Goal: Information Seeking & Learning: Learn about a topic

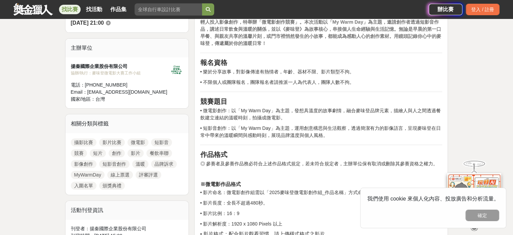
scroll to position [236, 0]
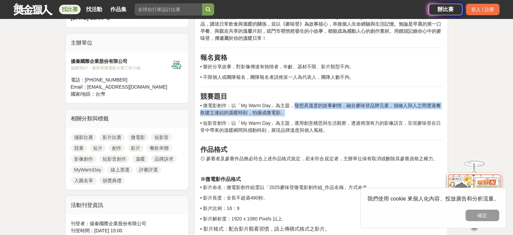
drag, startPoint x: 293, startPoint y: 104, endPoint x: 339, endPoint y: 111, distance: 46.4
click at [339, 111] on p "• 微電影創作：以「My Warm Day」為主題，發想具溫度的故事劇情，融合麥味登品牌元素，描繪人與人之間透過餐飲建立連結的溫暖時刻，拍攝成微電影。" at bounding box center [321, 109] width 242 height 14
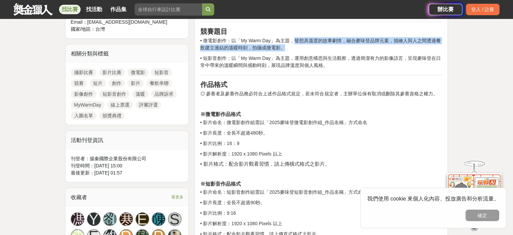
scroll to position [304, 0]
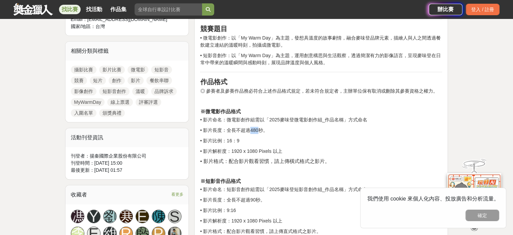
drag, startPoint x: 259, startPoint y: 128, endPoint x: 249, endPoint y: 129, distance: 9.2
click at [249, 129] on p "• 影片長度：全長不超過480秒。" at bounding box center [321, 130] width 242 height 7
click at [300, 140] on p "• 影片比例：16：9" at bounding box center [321, 140] width 242 height 7
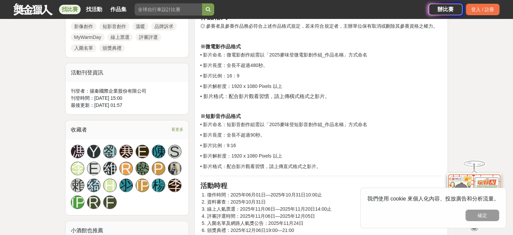
scroll to position [371, 0]
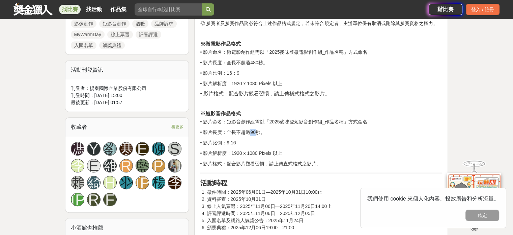
drag, startPoint x: 255, startPoint y: 131, endPoint x: 248, endPoint y: 131, distance: 6.4
click at [248, 131] on p "• 影片長度：全長不超過90秒。" at bounding box center [321, 132] width 242 height 7
click at [283, 145] on p "• 影片比例：9:16" at bounding box center [321, 142] width 242 height 7
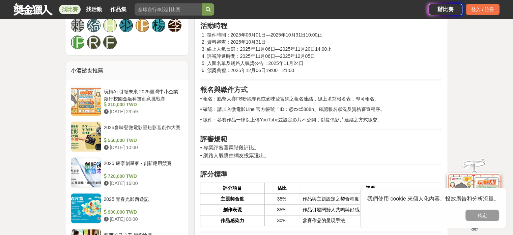
scroll to position [608, 0]
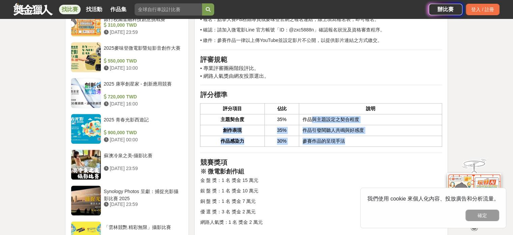
drag, startPoint x: 358, startPoint y: 140, endPoint x: 310, endPoint y: 118, distance: 52.9
click at [310, 118] on tbody "主題契合度 35% 作品與主題設定之契合程度 創作表現 35% 作品引發閱聽人共鳴與好感度 作品感染力 30% 參賽作品的呈現手法" at bounding box center [322, 130] width 242 height 32
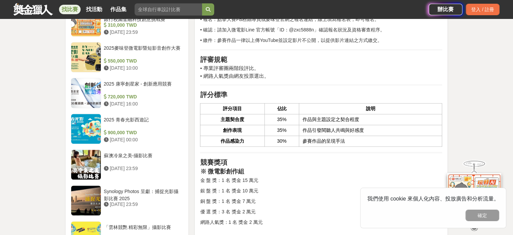
click at [291, 178] on p "金 盤 獎：1 名 獎金 15 萬元" at bounding box center [321, 180] width 242 height 7
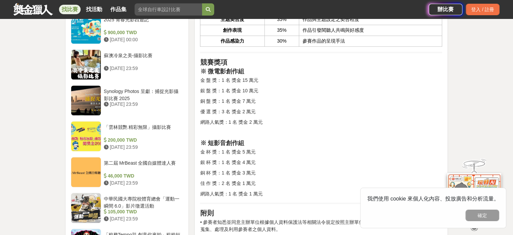
scroll to position [709, 0]
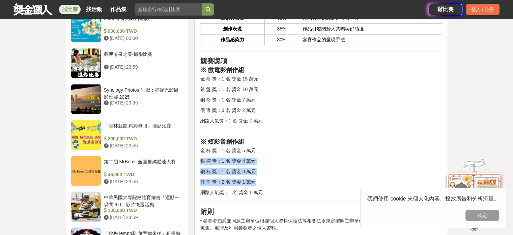
drag, startPoint x: 259, startPoint y: 184, endPoint x: 198, endPoint y: 147, distance: 70.9
click at [196, 153] on div "競賽說明 餐飲串起了人與人之間的連結，連結構築起關係，關係醞釀出溫暖。成立39年的連鎖餐飲品牌《麥味登》，為鼓勵年輕人投入影像創作，特舉辦「微電影創作競賽」。…" at bounding box center [321, 65] width 254 height 1094
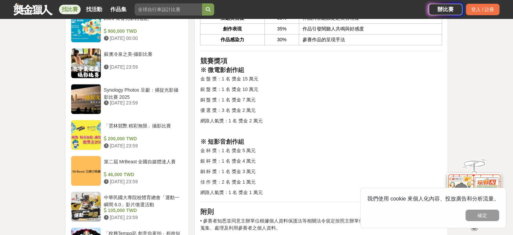
click at [293, 123] on p "網路人氣獎：1 名 獎金 2 萬元" at bounding box center [321, 120] width 242 height 7
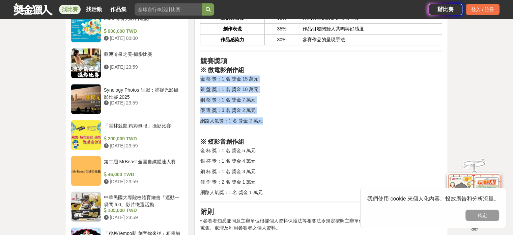
drag, startPoint x: 267, startPoint y: 118, endPoint x: 196, endPoint y: 74, distance: 83.7
click at [196, 74] on div "競賽說明 餐飲串起了人與人之間的連結，連結構築起關係，關係醞釀出溫暖。成立39年的連鎖餐飲品牌《麥味登》，為鼓勵年輕人投入影像創作，特舉辦「微電影創作競賽」。…" at bounding box center [321, 65] width 254 height 1094
click at [278, 114] on div "競賽說明 餐飲串起了人與人之間的連結，連結構築起關係，關係醞釀出溫暖。成立39年的連鎖餐飲品牌《麥味登》，為鼓勵年輕人投入影像創作，特舉辦「微電影創作競賽」。…" at bounding box center [321, 63] width 242 height 1079
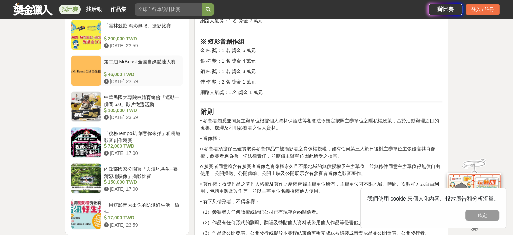
scroll to position [810, 0]
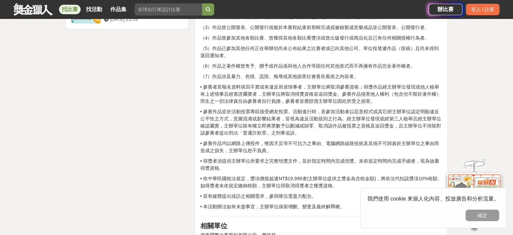
scroll to position [1013, 0]
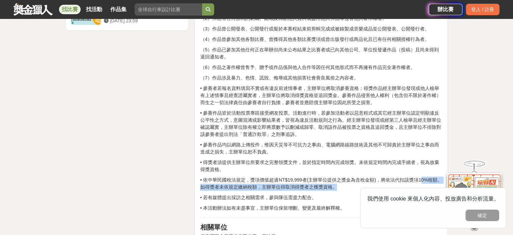
drag, startPoint x: 420, startPoint y: 178, endPoint x: 436, endPoint y: 184, distance: 17.2
click at [438, 184] on p "• 依中華民國稅法規定，獎項價值超過NT$19,999者(主辦單位提供之獎金為含稅金額)，將依法代扣該獎項10%稅額。如得獎者未依規定繳納稅額，主辦單位得取消…" at bounding box center [321, 183] width 242 height 14
drag, startPoint x: 417, startPoint y: 180, endPoint x: 353, endPoint y: 188, distance: 65.1
click at [353, 188] on p "• 依中華民國稅法規定，獎項價值超過NT$19,999者(主辦單位提供之獎金為含稅金額)，將依法代扣該獎項10%稅額。如得獎者未依規定繳納稅額，主辦單位得取消…" at bounding box center [321, 183] width 242 height 14
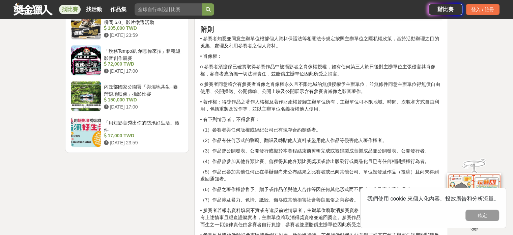
scroll to position [878, 0]
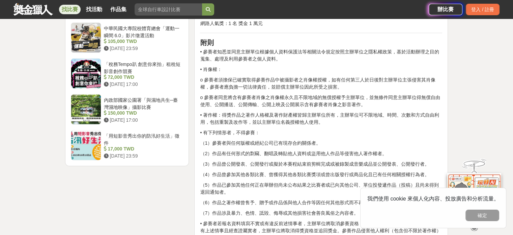
click at [342, 129] on p "• 有下列情形者，不得參賽：" at bounding box center [321, 132] width 242 height 7
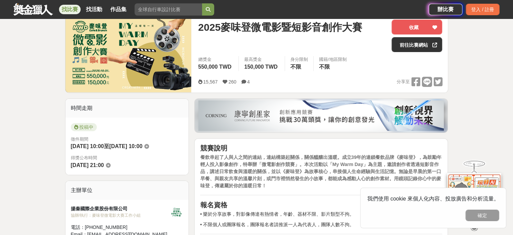
scroll to position [101, 0]
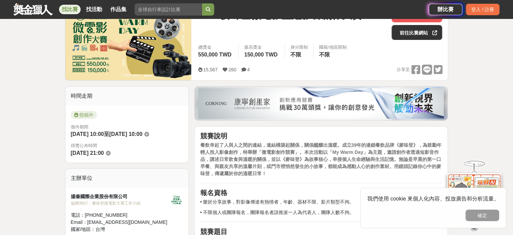
click at [243, 69] on icon at bounding box center [244, 69] width 5 height 5
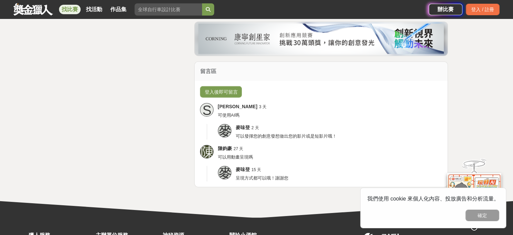
scroll to position [1654, 0]
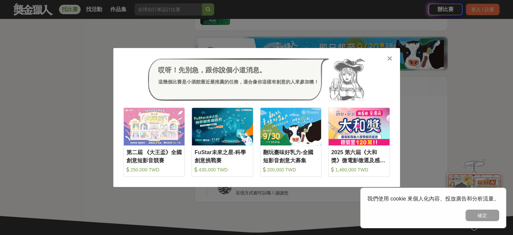
click at [390, 57] on icon at bounding box center [390, 58] width 5 height 7
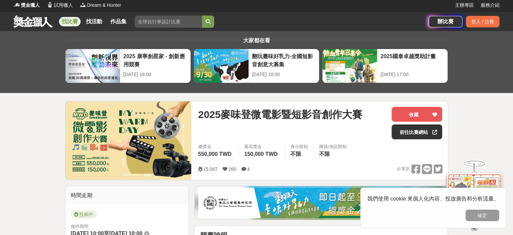
scroll to position [0, 0]
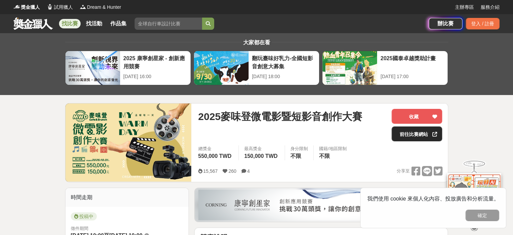
click at [405, 132] on link "前往比賽網站" at bounding box center [417, 133] width 51 height 15
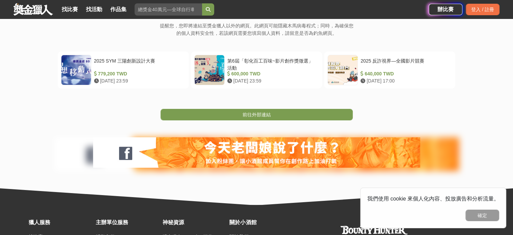
scroll to position [101, 0]
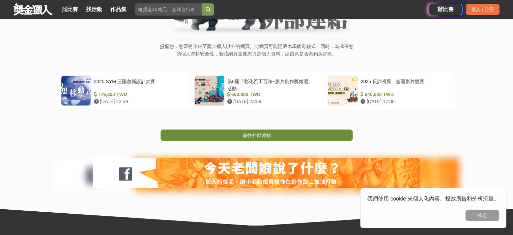
click at [287, 136] on link "前往外部連結" at bounding box center [257, 134] width 192 height 11
